Goal: Information Seeking & Learning: Learn about a topic

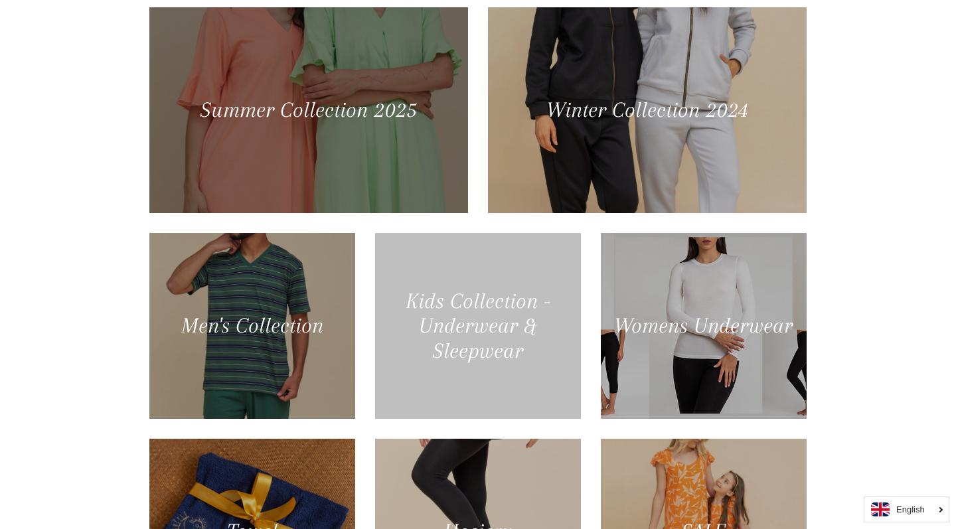
scroll to position [673, 0]
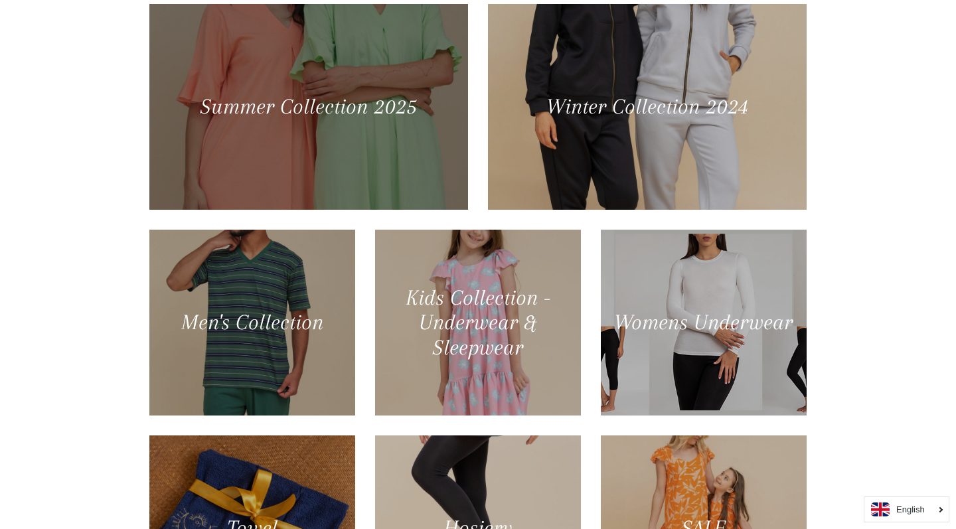
click at [373, 102] on div at bounding box center [309, 107] width 328 height 212
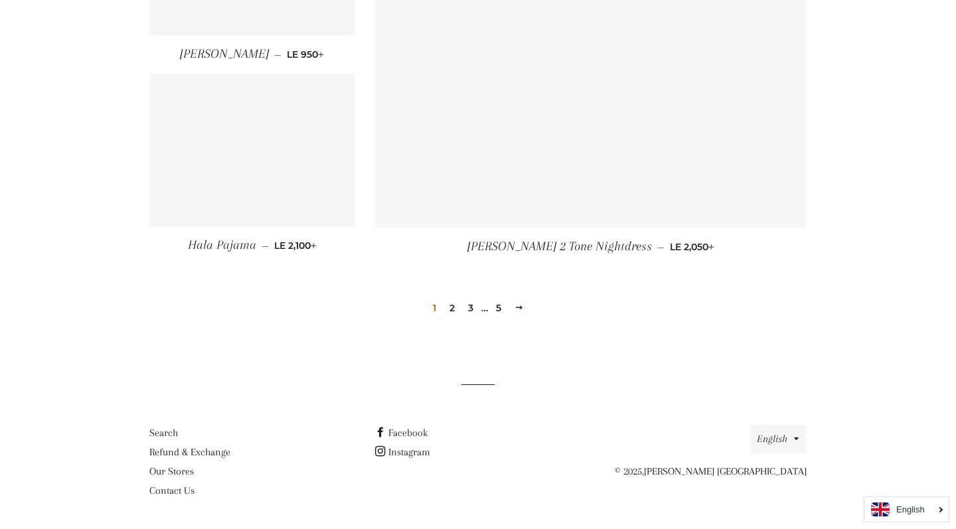
scroll to position [1833, 0]
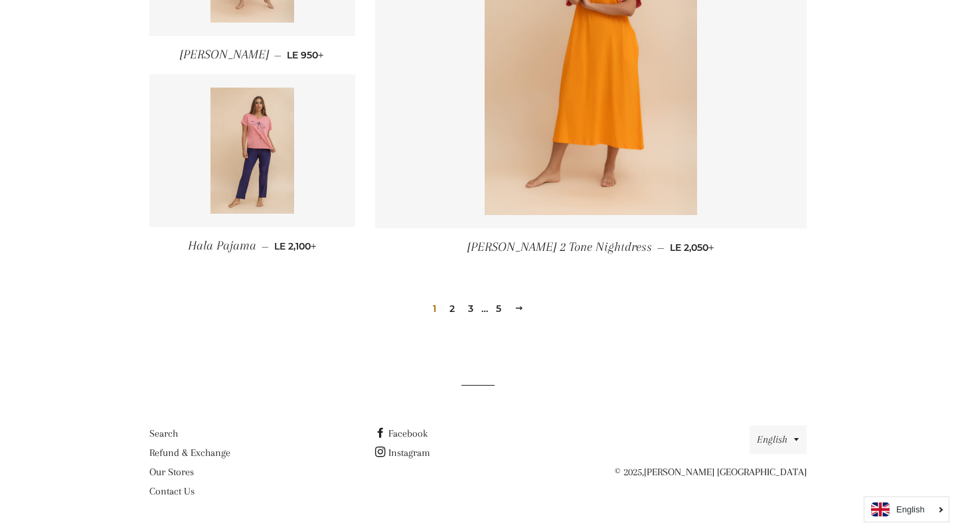
click at [451, 305] on link "2" at bounding box center [452, 309] width 16 height 20
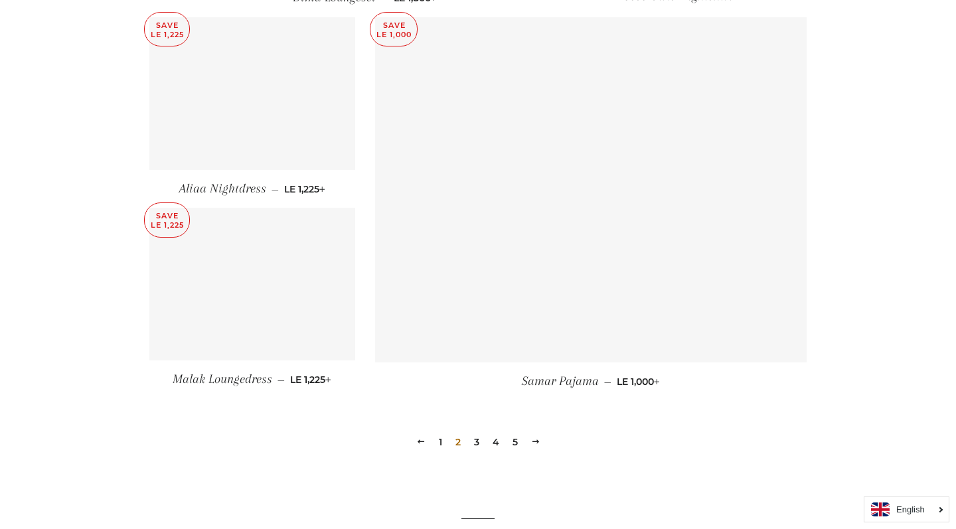
scroll to position [1715, 0]
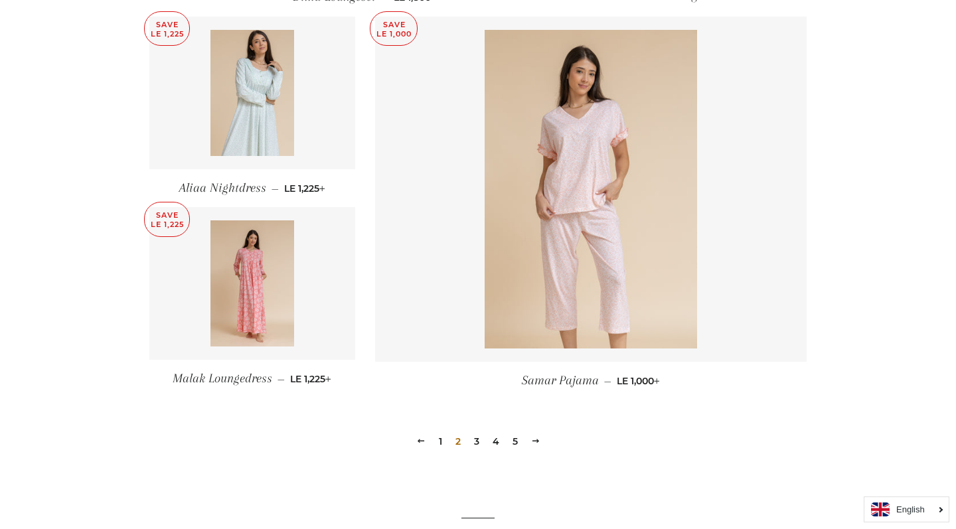
click at [477, 440] on link "3" at bounding box center [477, 441] width 16 height 20
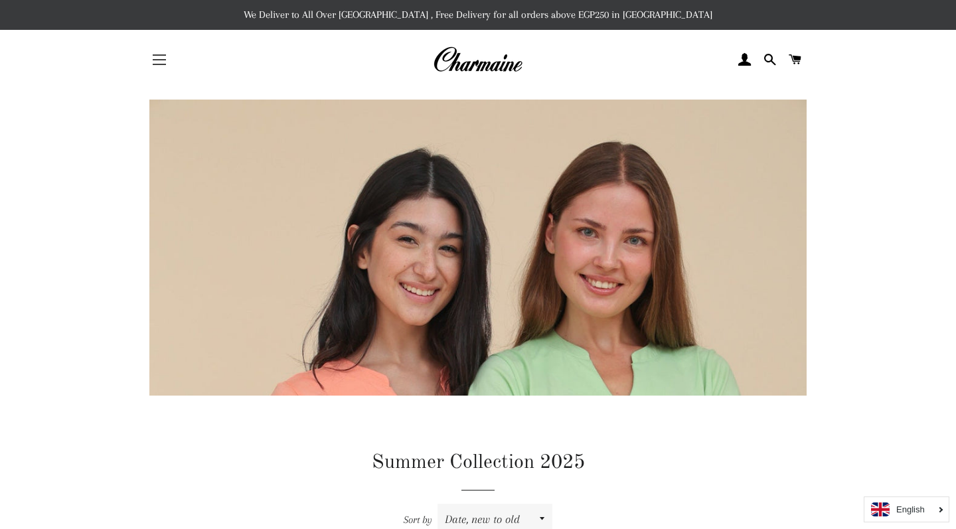
click at [160, 60] on span "button" at bounding box center [159, 59] width 13 height 1
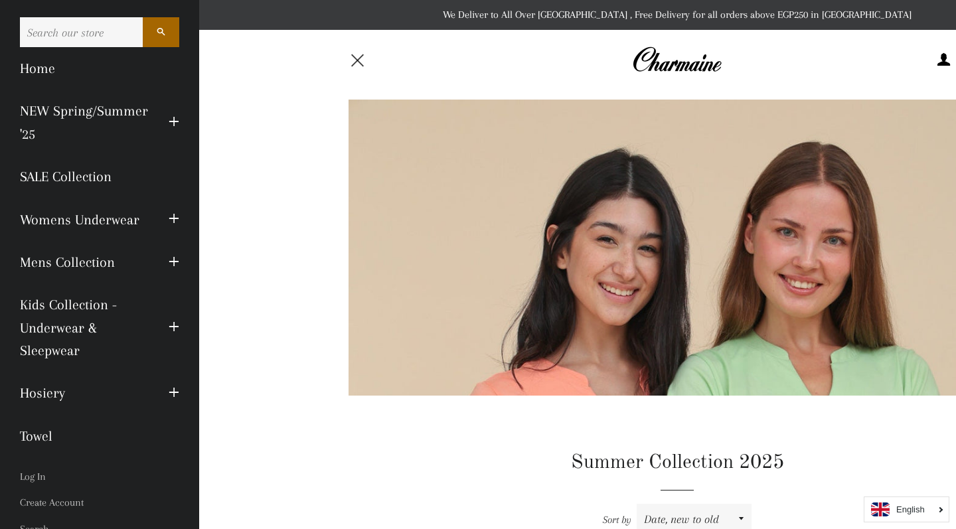
click at [355, 65] on span "button" at bounding box center [357, 60] width 13 height 13
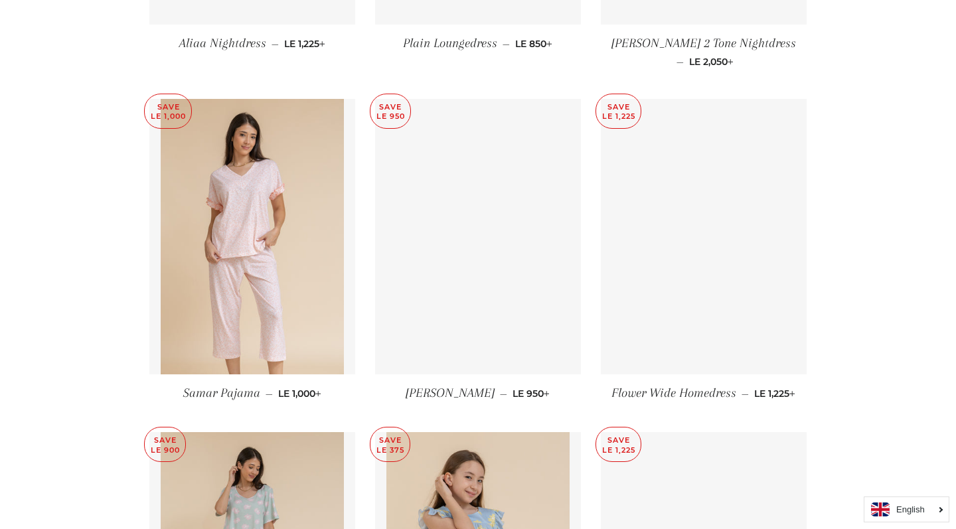
scroll to position [3964, 0]
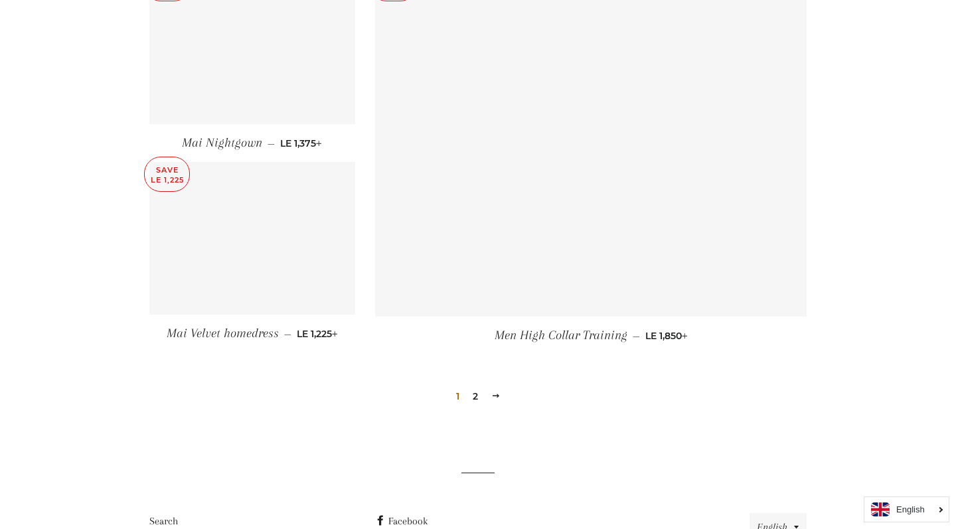
scroll to position [1783, 0]
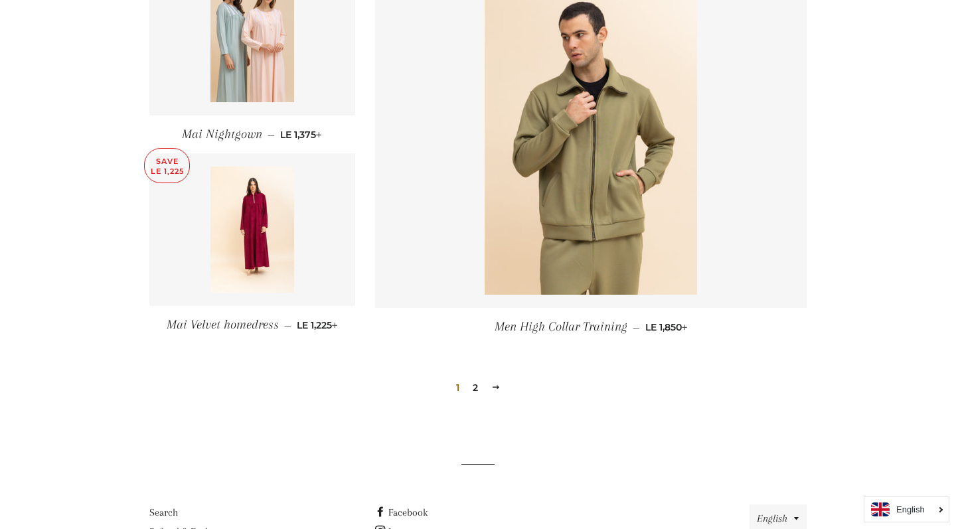
click at [475, 378] on link "2" at bounding box center [475, 388] width 16 height 20
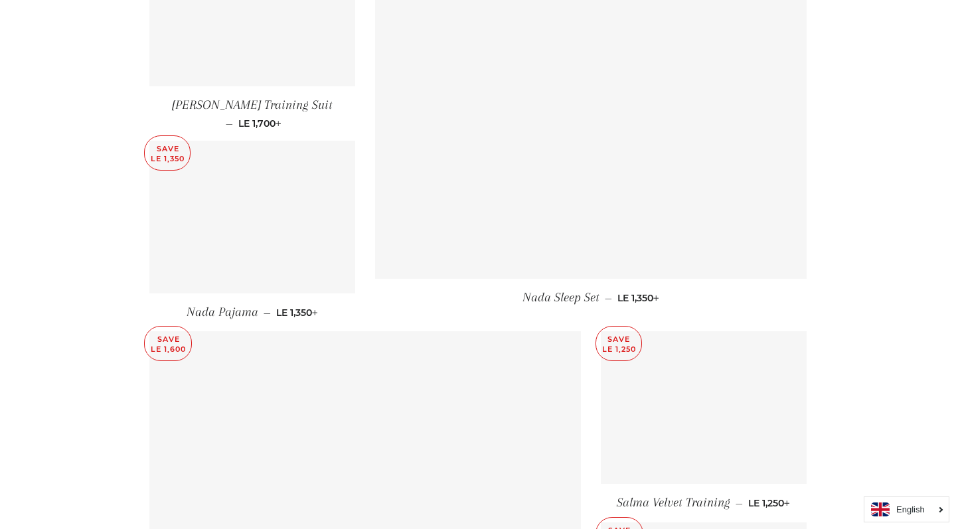
scroll to position [1018, 0]
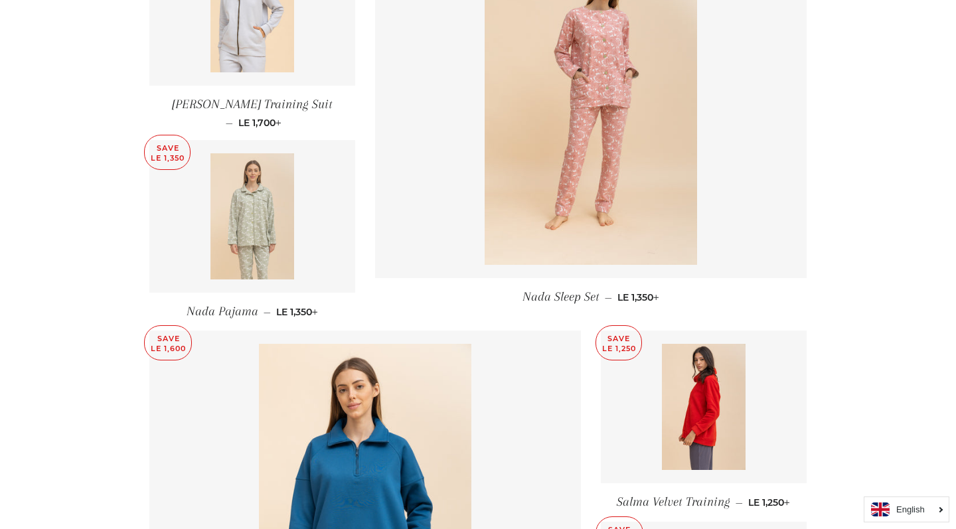
click at [267, 193] on img at bounding box center [252, 216] width 84 height 126
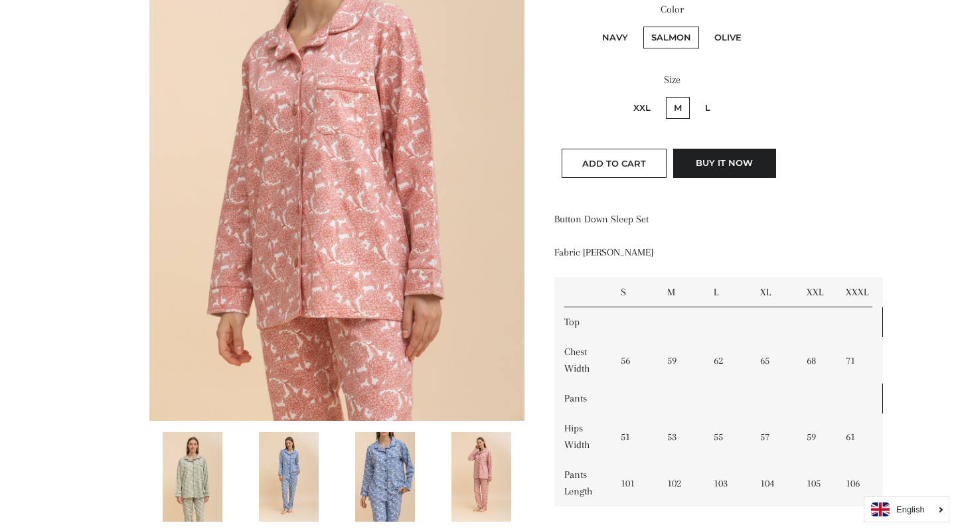
scroll to position [297, 0]
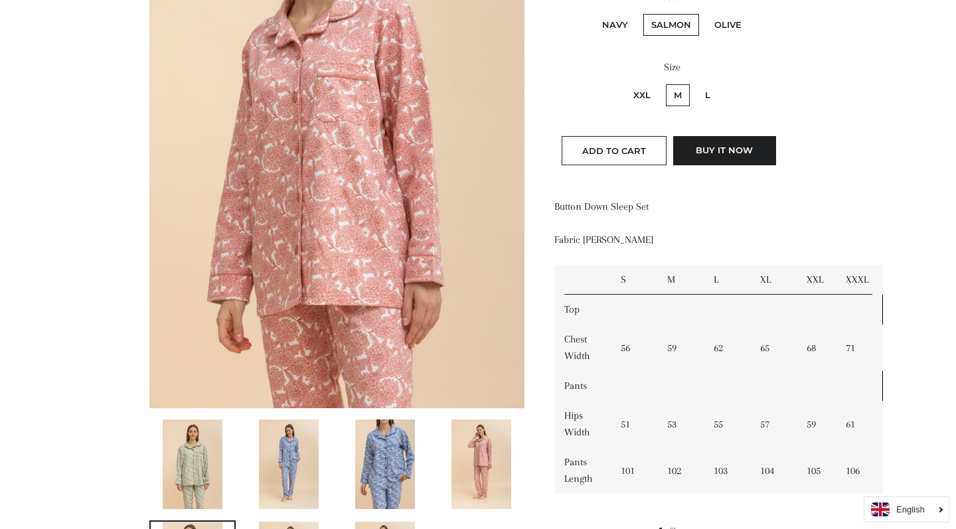
click at [398, 473] on img at bounding box center [385, 464] width 60 height 90
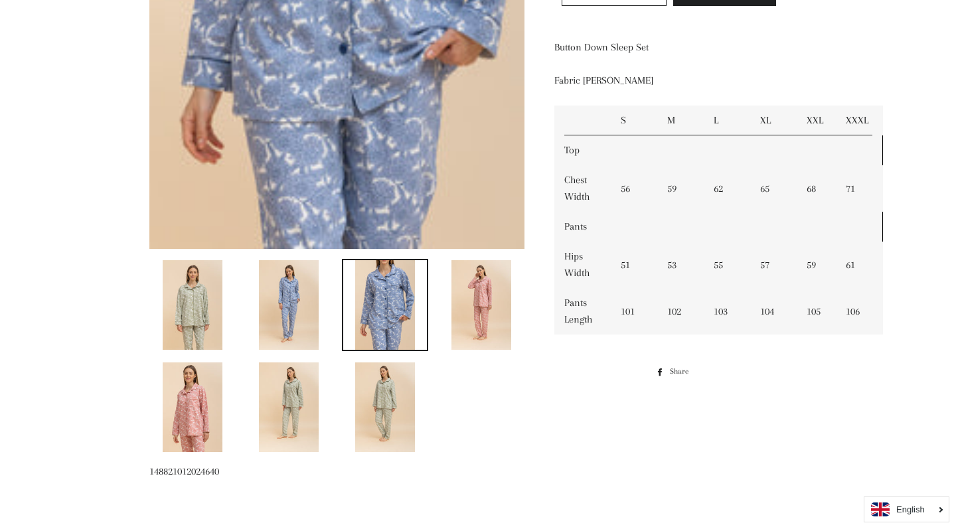
scroll to position [458, 0]
